Goal: Task Accomplishment & Management: Manage account settings

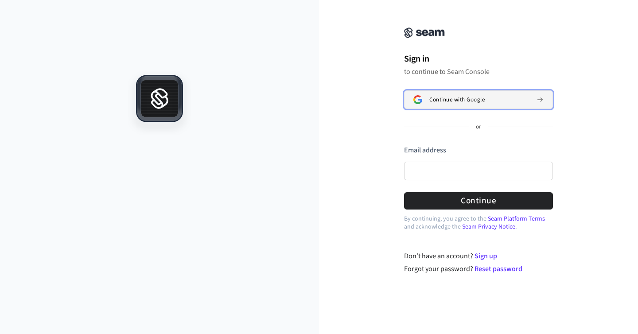
click at [437, 97] on span "Continue with Google" at bounding box center [456, 99] width 55 height 7
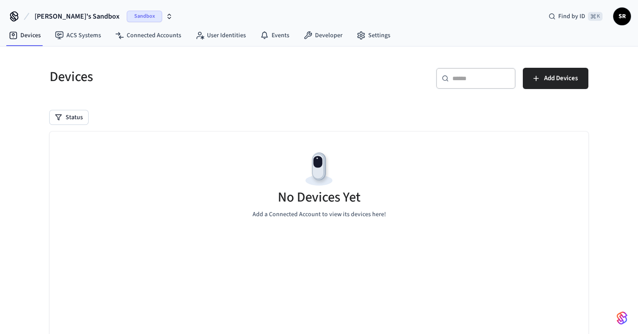
click at [454, 78] on input "text" at bounding box center [481, 78] width 58 height 9
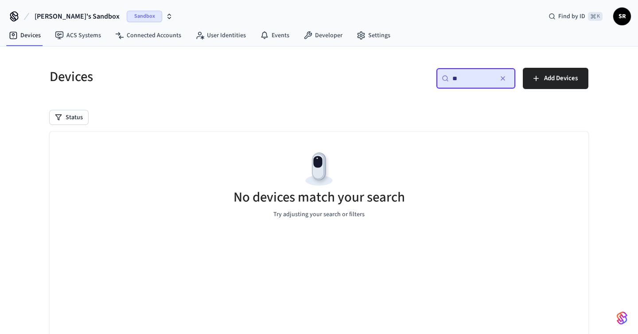
type input "*"
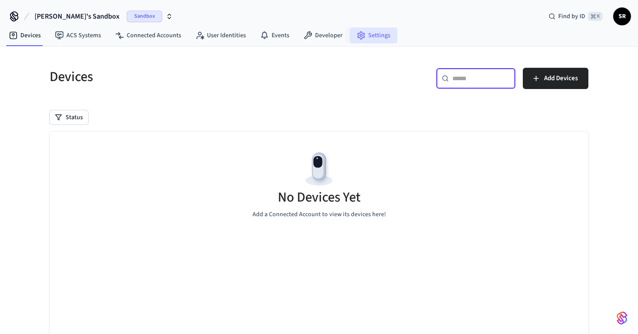
click at [373, 32] on link "Settings" at bounding box center [374, 35] width 48 height 16
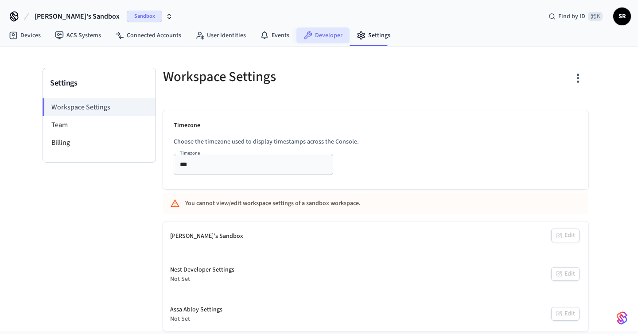
click at [317, 35] on link "Developer" at bounding box center [322, 35] width 53 height 16
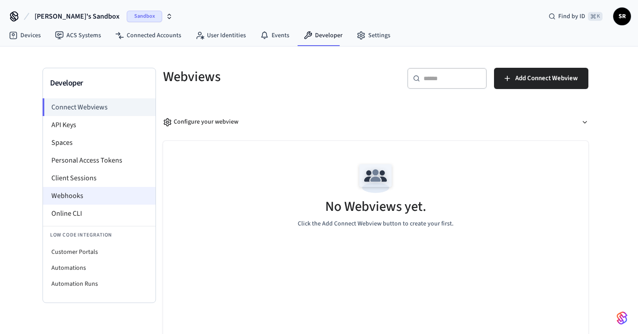
click at [116, 190] on li "Webhooks" at bounding box center [99, 196] width 113 height 18
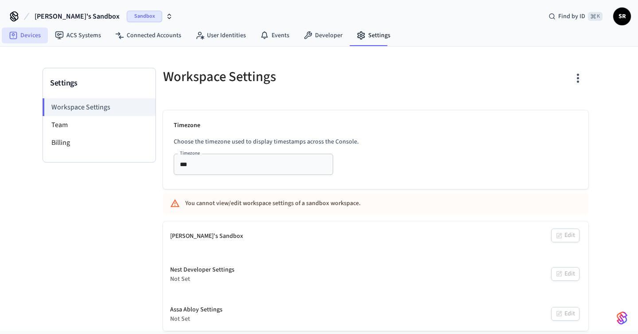
click at [37, 31] on link "Devices" at bounding box center [25, 35] width 46 height 16
